Goal: Use online tool/utility

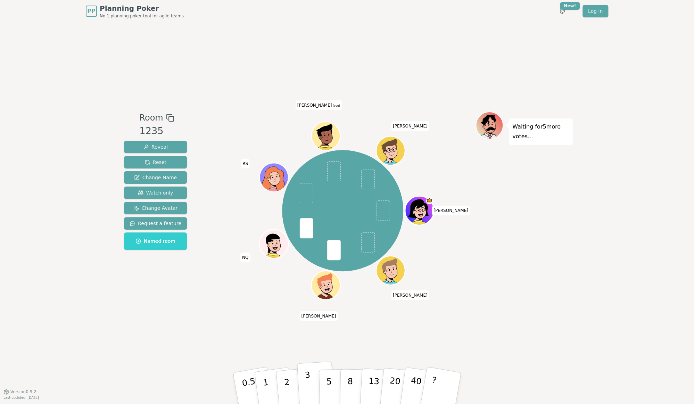
click at [305, 382] on p "3" at bounding box center [308, 389] width 8 height 38
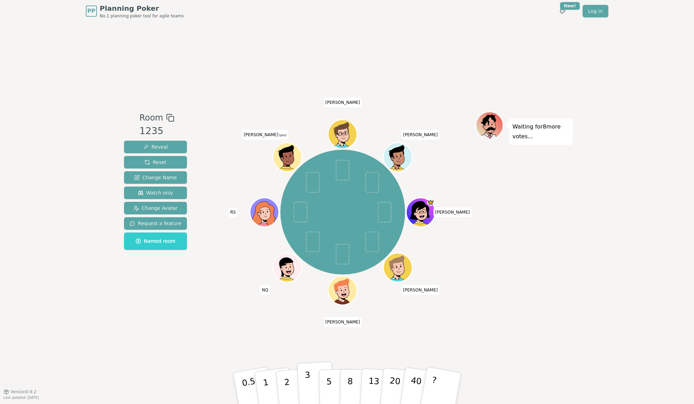
click at [309, 387] on p "3" at bounding box center [308, 389] width 8 height 38
click at [293, 384] on button "2" at bounding box center [295, 388] width 40 height 55
click at [288, 379] on button "2" at bounding box center [295, 388] width 40 height 55
click at [280, 377] on button "2" at bounding box center [295, 388] width 40 height 55
click at [252, 326] on div "Room 1235 Reveal Reset Change Name Watch only Change Avatar Request a feature N…" at bounding box center [346, 206] width 451 height 369
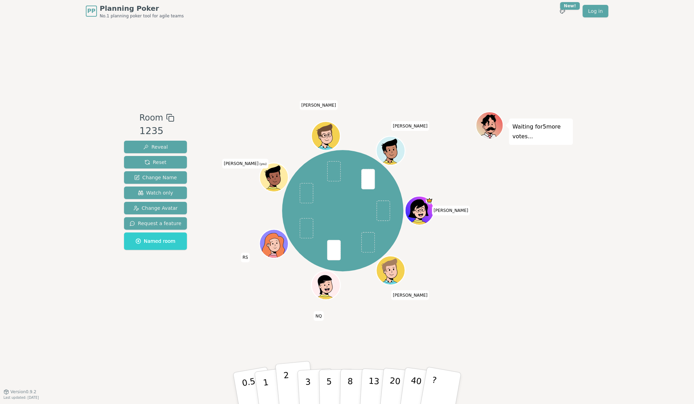
click at [285, 384] on p "2" at bounding box center [287, 389] width 9 height 38
click at [303, 380] on button "3" at bounding box center [316, 388] width 38 height 54
click at [282, 379] on button "2" at bounding box center [295, 388] width 40 height 55
click at [217, 348] on div "Room 1235 Reveal Reset Change Name Watch only Change Avatar Request a feature N…" at bounding box center [346, 206] width 451 height 369
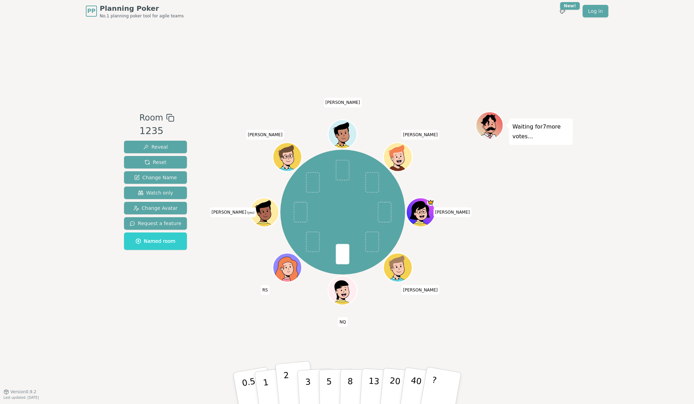
click at [293, 384] on button "2" at bounding box center [295, 388] width 40 height 55
click at [308, 382] on p "3" at bounding box center [308, 389] width 8 height 38
click at [287, 385] on p "2" at bounding box center [287, 389] width 9 height 38
